Goal: Use online tool/utility: Utilize a website feature to perform a specific function

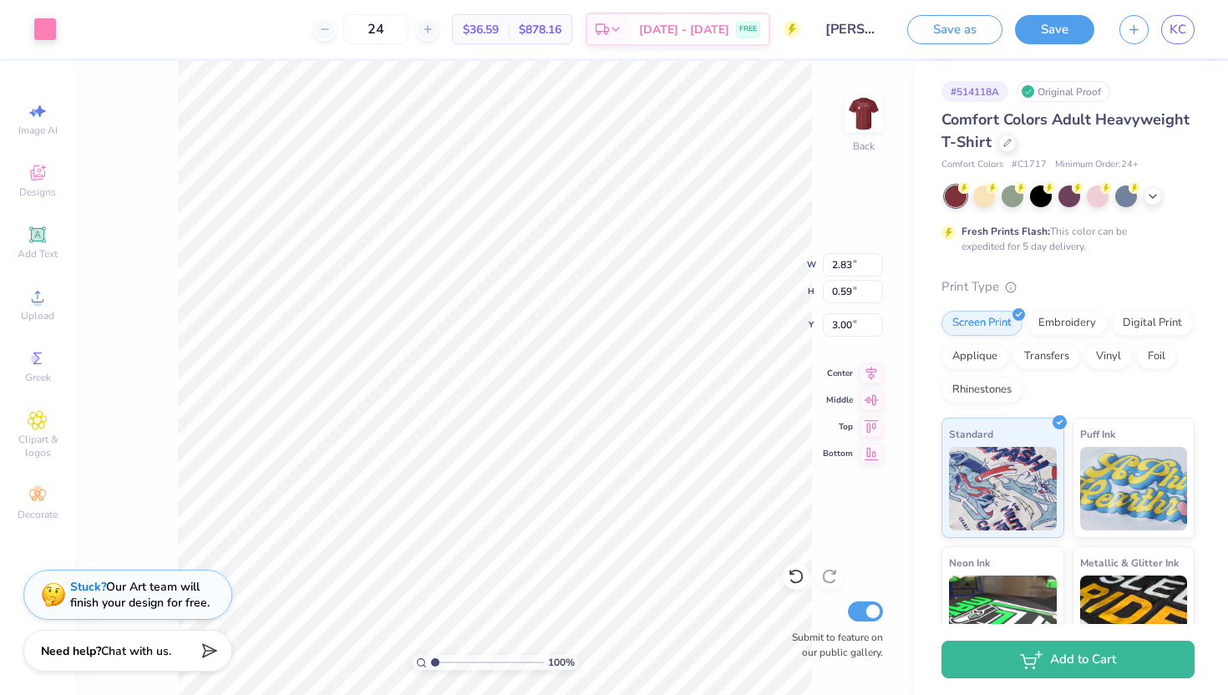
type input "2.83"
type input "0.59"
type input "8.32"
click at [791, 567] on div at bounding box center [796, 576] width 27 height 27
type input "8.20"
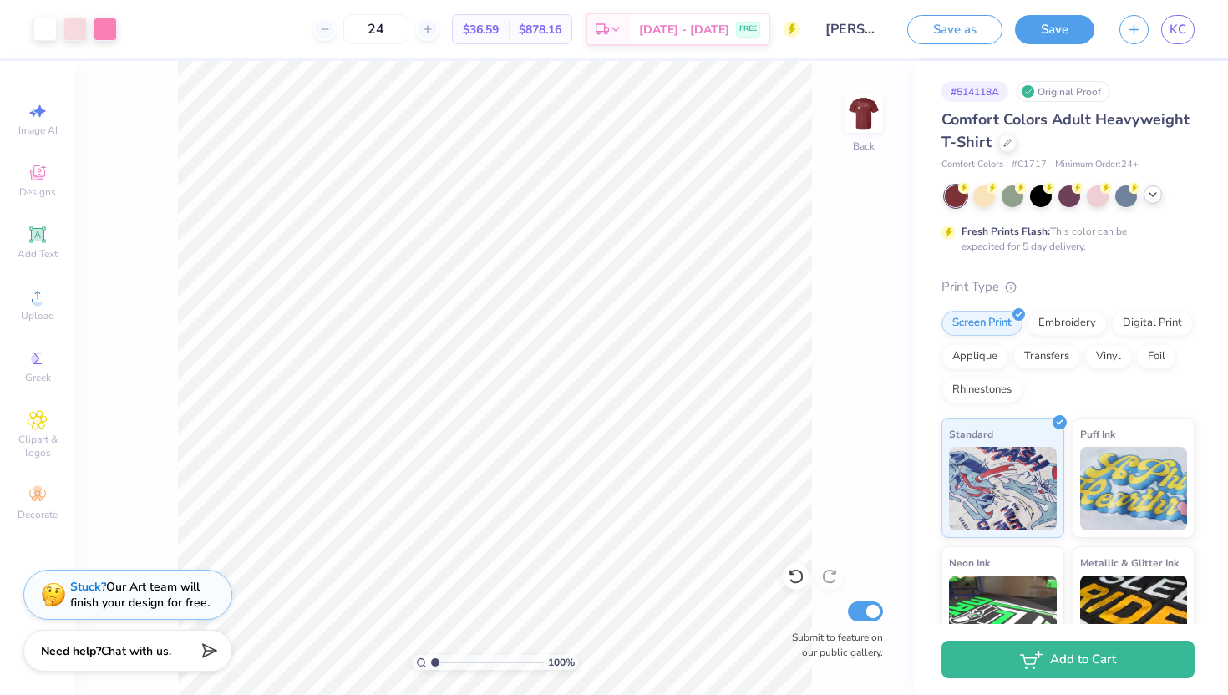
click at [1149, 189] on icon at bounding box center [1152, 194] width 13 height 13
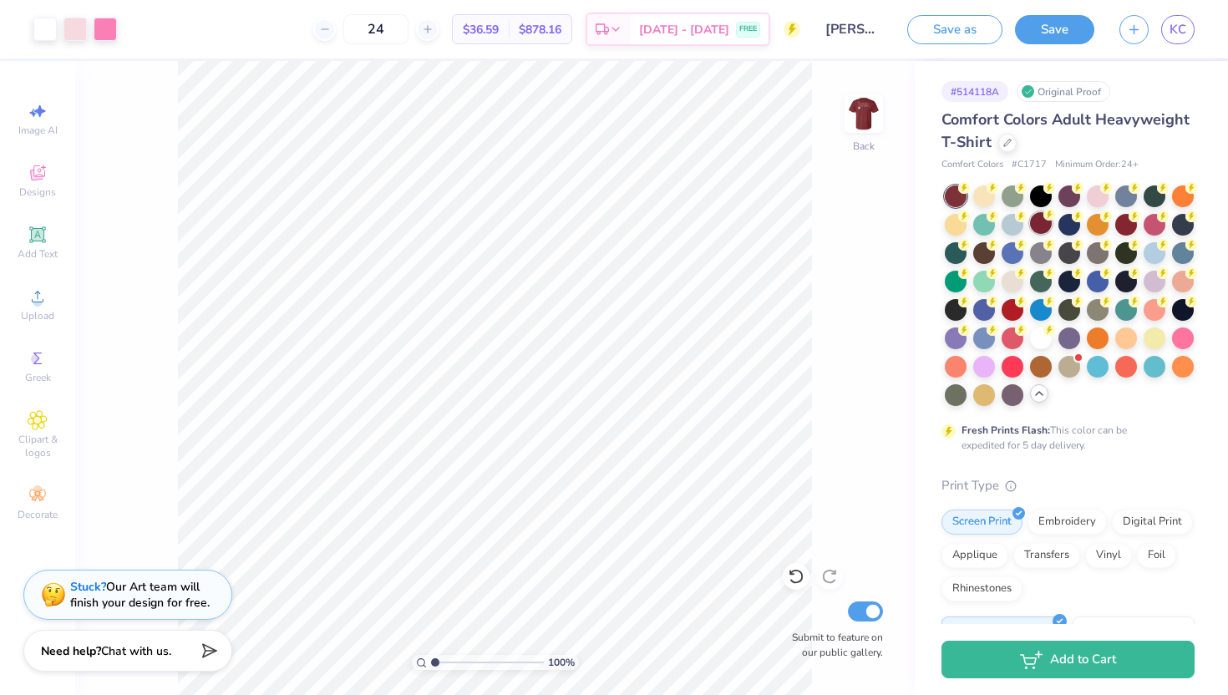
click at [970, 194] on circle at bounding box center [964, 188] width 12 height 12
click at [1125, 232] on div at bounding box center [1126, 223] width 22 height 22
click at [852, 129] on img at bounding box center [863, 113] width 67 height 67
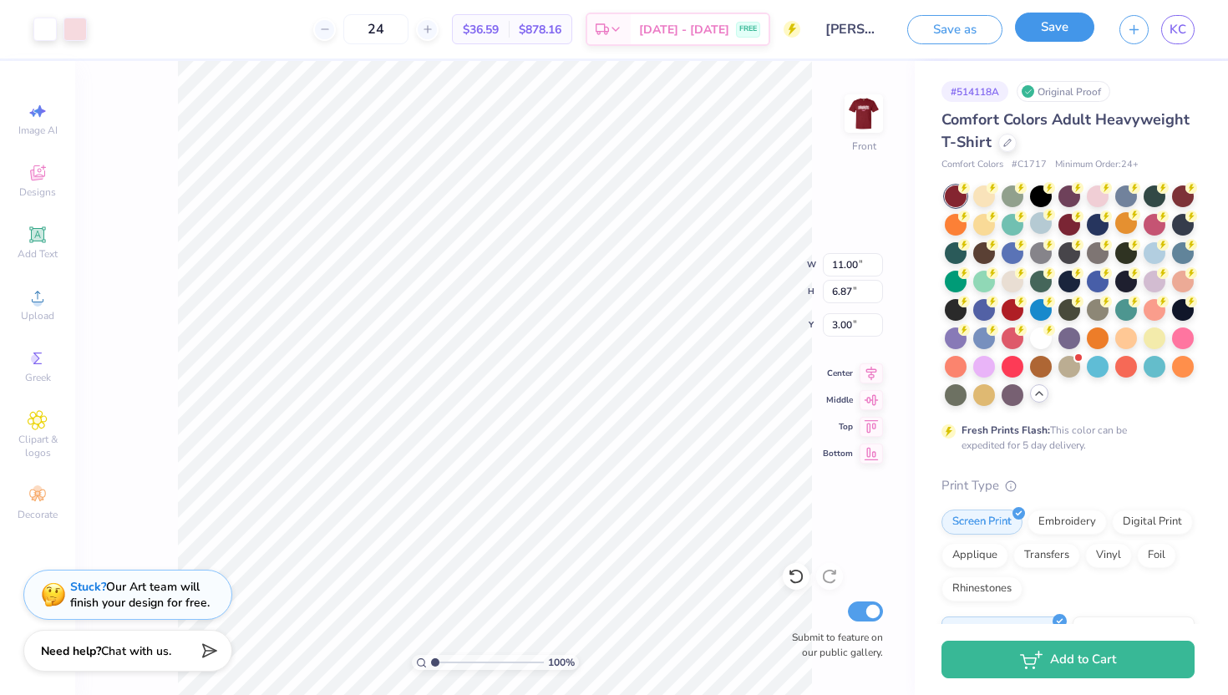
click at [1058, 28] on button "Save" at bounding box center [1054, 27] width 79 height 29
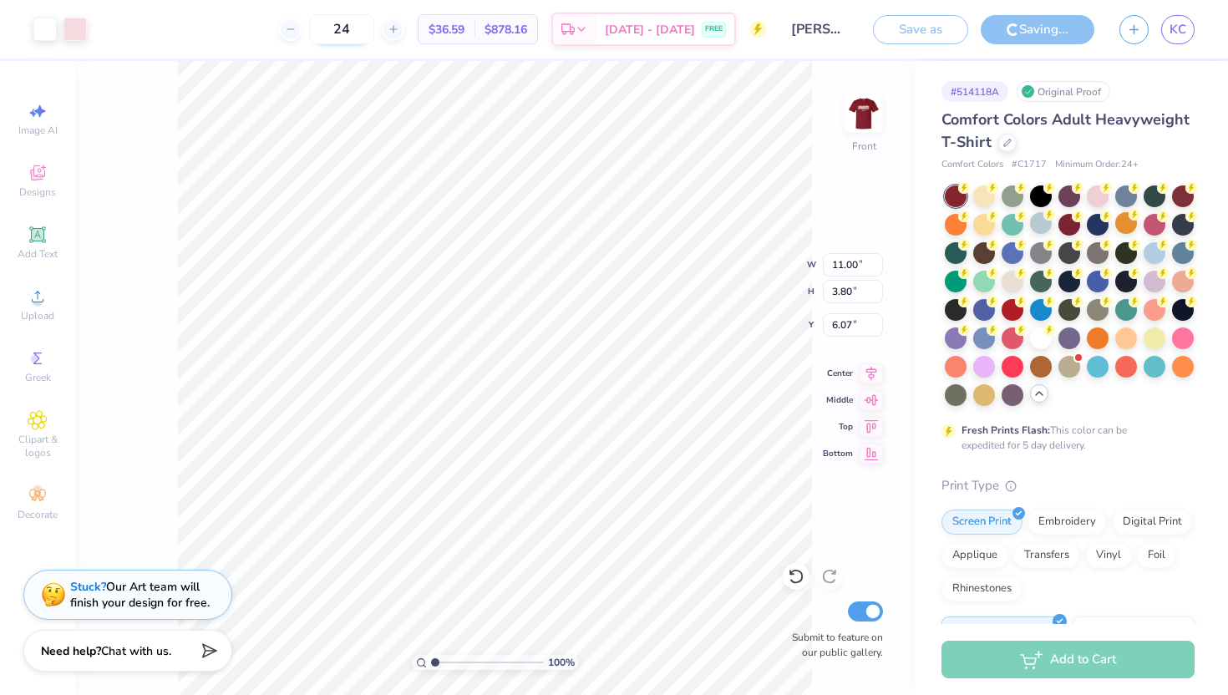
type input "11.85"
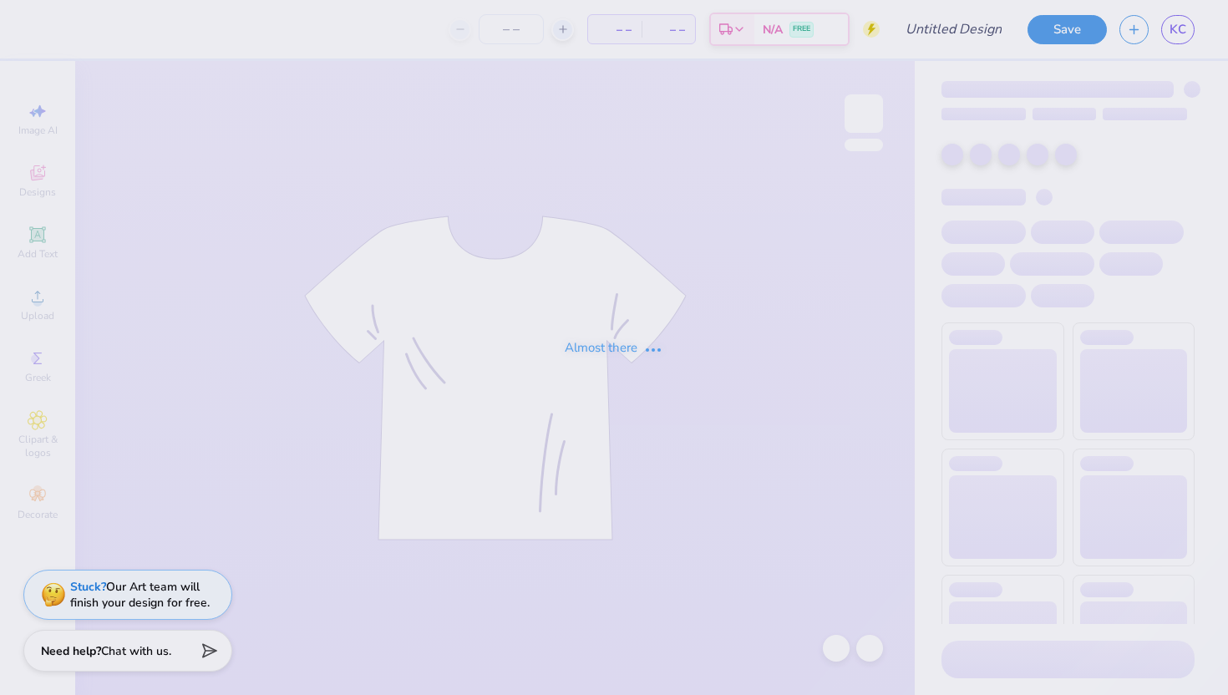
type input "[PERSON_NAME] : [US_STATE][GEOGRAPHIC_DATA]"
type input "24"
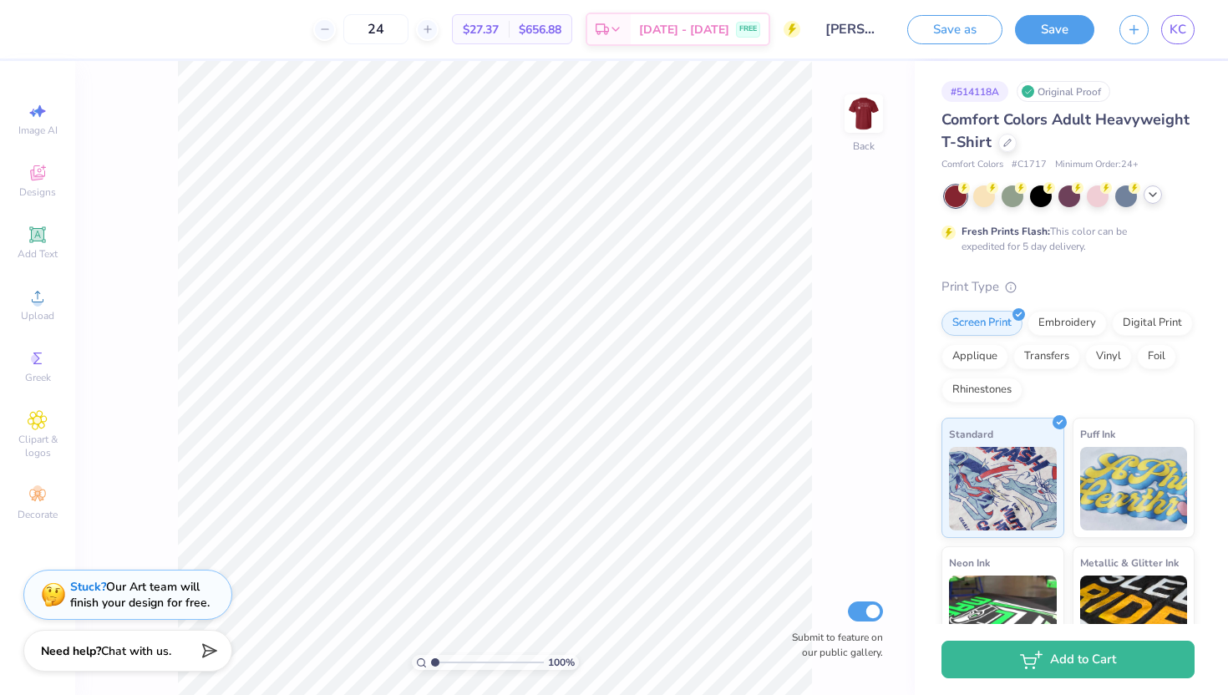
click at [1157, 194] on icon at bounding box center [1152, 194] width 13 height 13
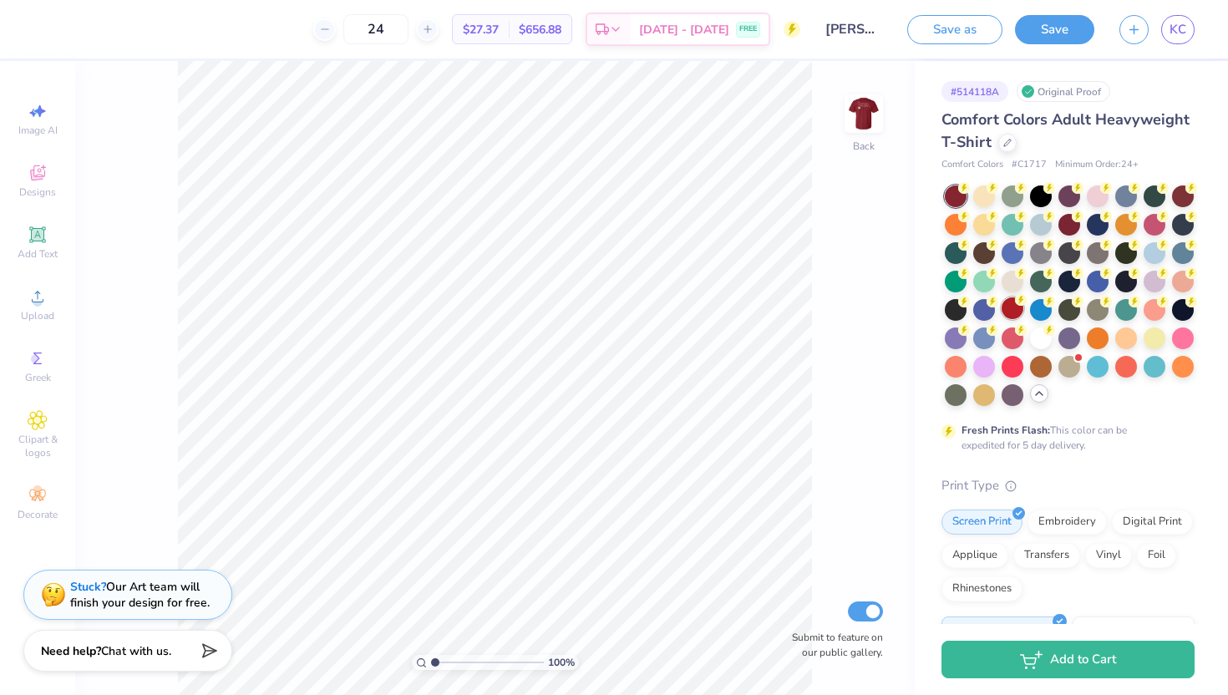
click at [1023, 313] on div at bounding box center [1013, 308] width 22 height 22
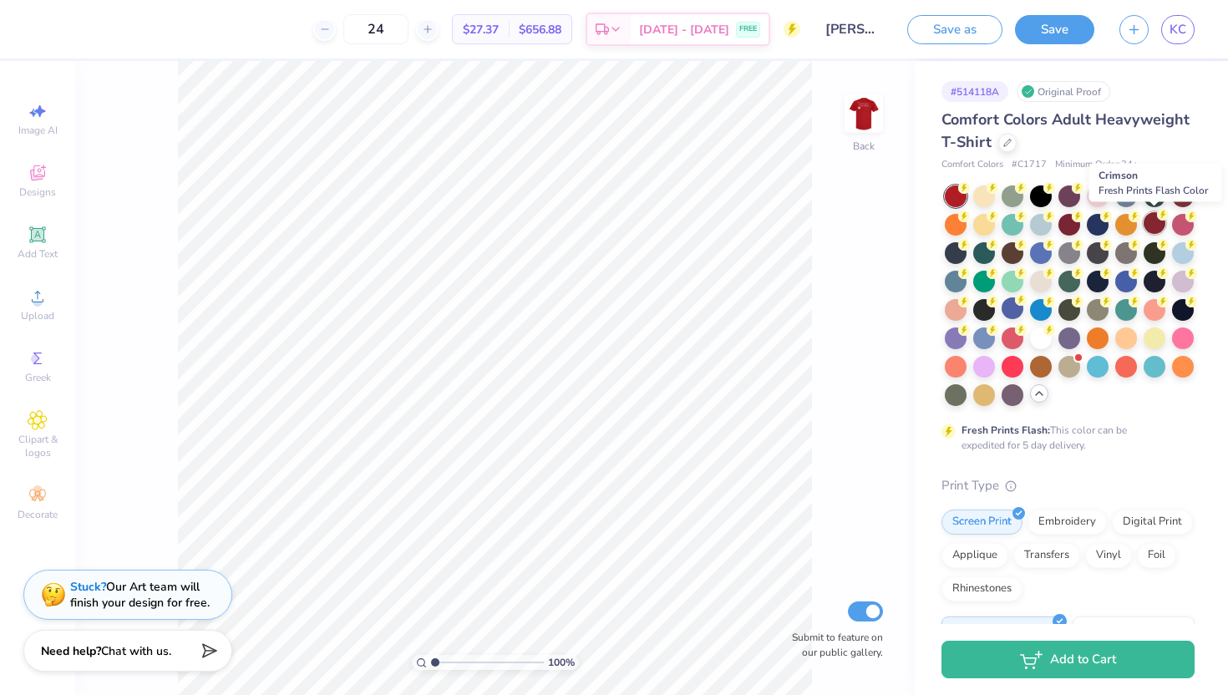
click at [1164, 225] on div at bounding box center [1155, 223] width 22 height 22
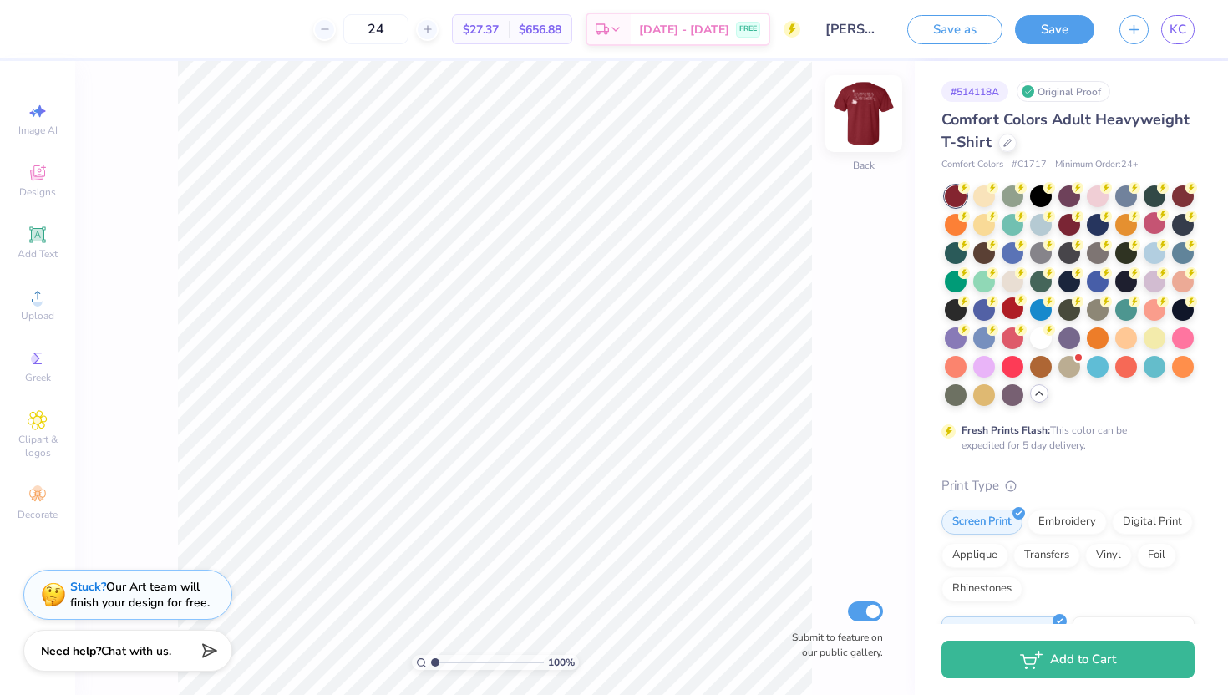
click at [878, 103] on img at bounding box center [863, 113] width 67 height 67
click at [870, 136] on img at bounding box center [863, 113] width 67 height 67
click at [870, 130] on img at bounding box center [863, 113] width 33 height 33
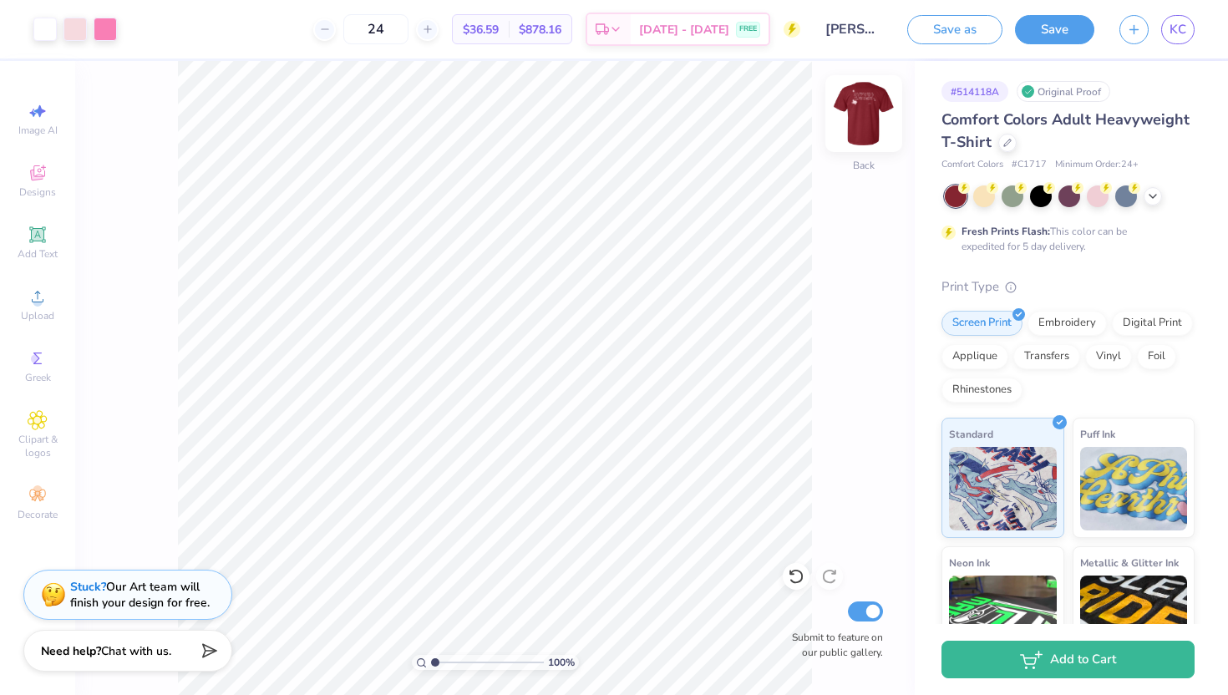
click at [872, 126] on img at bounding box center [863, 113] width 67 height 67
type input "3.57"
